Goal: Task Accomplishment & Management: Manage account settings

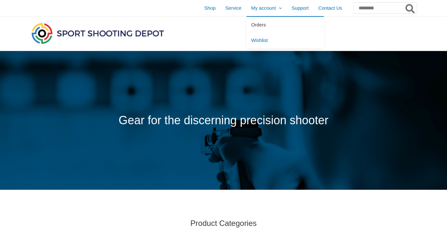
click at [251, 23] on span "Orders" at bounding box center [258, 24] width 15 height 5
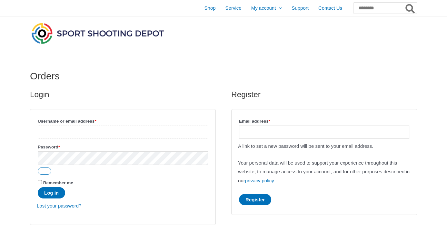
click at [48, 131] on input "Username or email address * Required" at bounding box center [123, 132] width 170 height 13
type input "**********"
click at [55, 192] on button "Log in" at bounding box center [51, 192] width 27 height 11
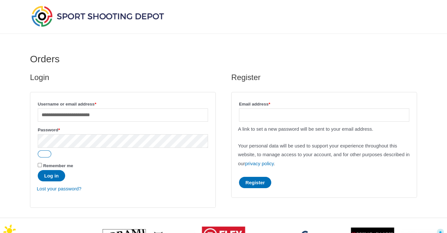
scroll to position [32, 0]
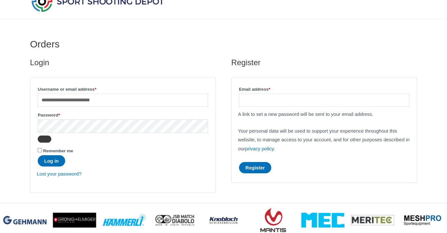
click at [45, 139] on button "Show password" at bounding box center [45, 139] width 14 height 7
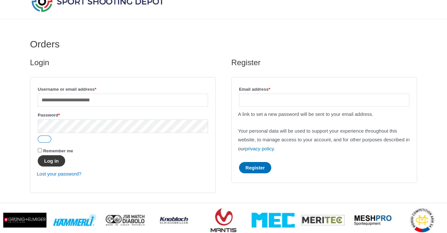
click at [48, 160] on button "Log in" at bounding box center [51, 160] width 27 height 11
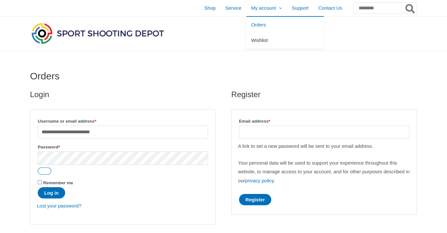
click at [251, 40] on span "Wishlist" at bounding box center [259, 39] width 17 height 5
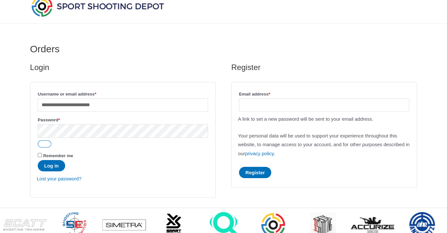
scroll to position [71, 0]
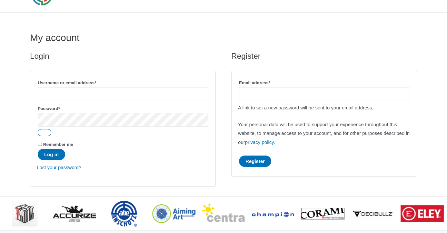
scroll to position [32, 0]
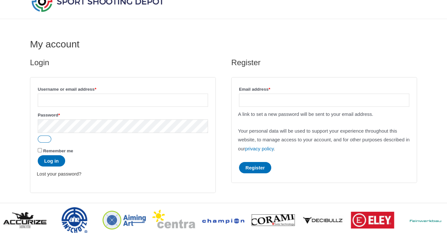
click at [71, 174] on link "Lost your password?" at bounding box center [59, 173] width 45 height 5
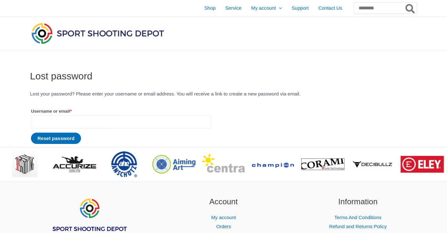
click at [49, 122] on input "Username or email * Required" at bounding box center [121, 122] width 180 height 13
type input "**********"
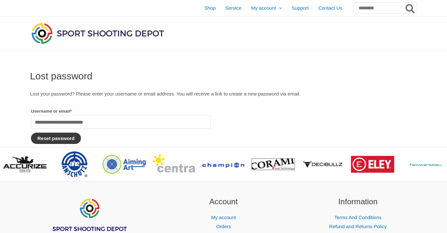
click at [62, 139] on button "Reset password" at bounding box center [56, 138] width 50 height 11
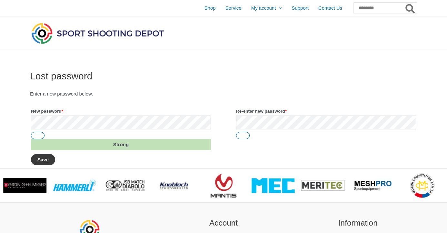
click at [44, 159] on button "Save" at bounding box center [43, 159] width 24 height 11
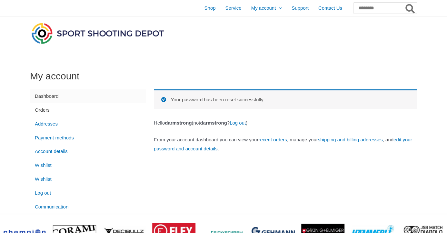
click at [42, 110] on link "Orders" at bounding box center [88, 110] width 116 height 14
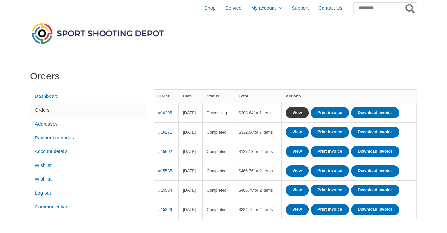
click at [309, 111] on link "View" at bounding box center [297, 112] width 23 height 11
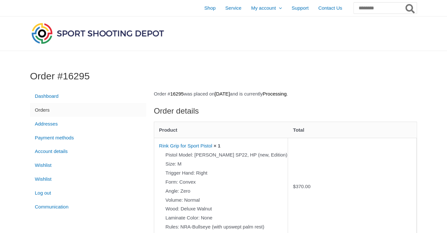
click at [46, 110] on link "Orders" at bounding box center [88, 110] width 116 height 14
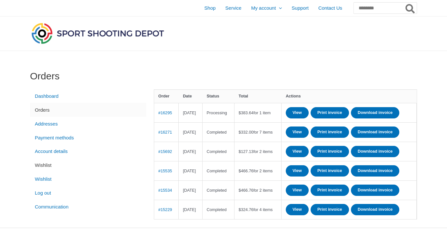
click at [43, 166] on link "Wishlist" at bounding box center [88, 166] width 116 height 14
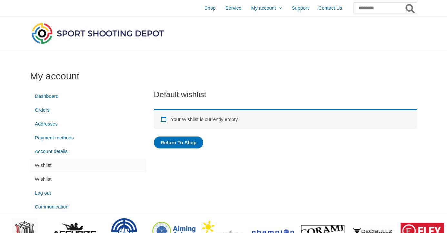
click at [45, 180] on link "Wishlist" at bounding box center [88, 179] width 116 height 14
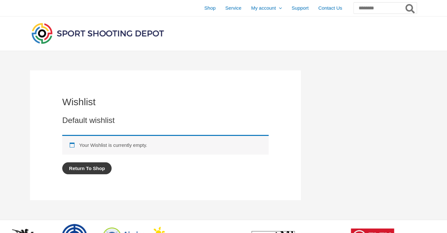
click at [84, 170] on link "Return To Shop" at bounding box center [86, 168] width 49 height 12
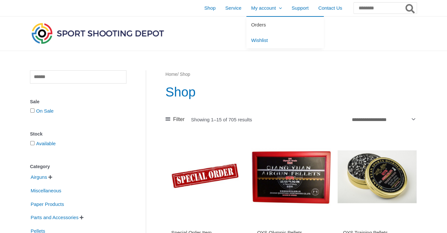
click at [251, 23] on span "Orders" at bounding box center [258, 24] width 15 height 5
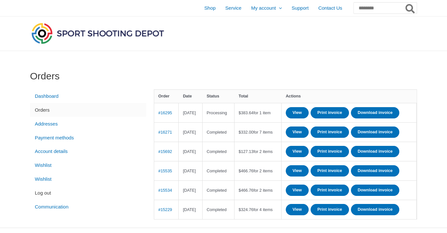
click at [47, 196] on link "Log out" at bounding box center [88, 193] width 116 height 14
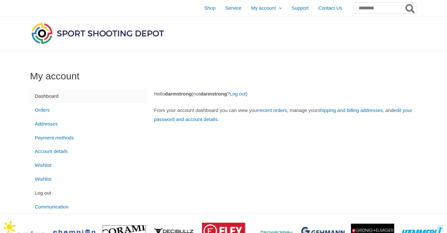
click at [46, 194] on link "Log out" at bounding box center [88, 193] width 116 height 14
